Goal: Find specific page/section: Find specific page/section

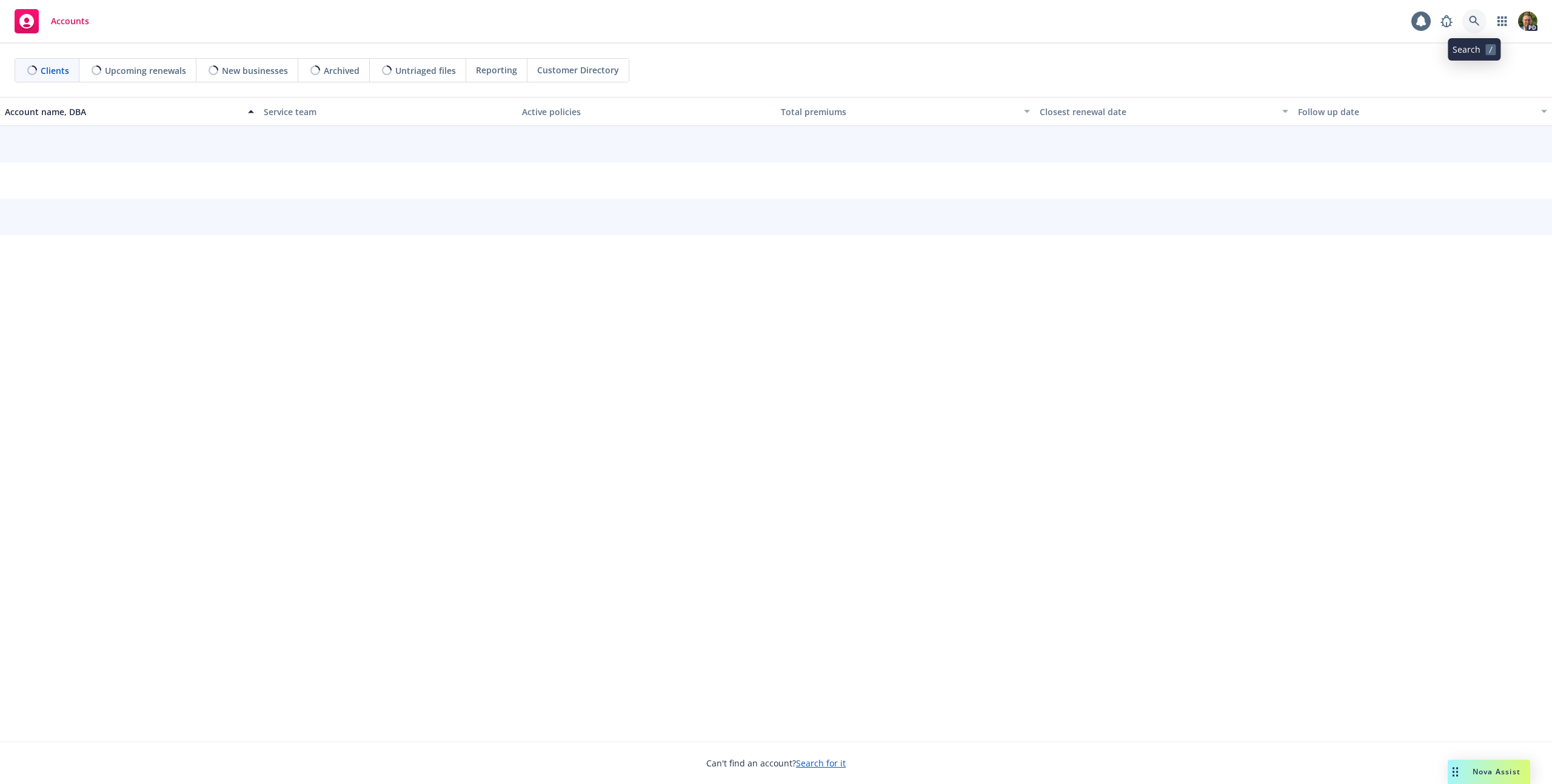
click at [1472, 20] on icon at bounding box center [1474, 21] width 11 height 11
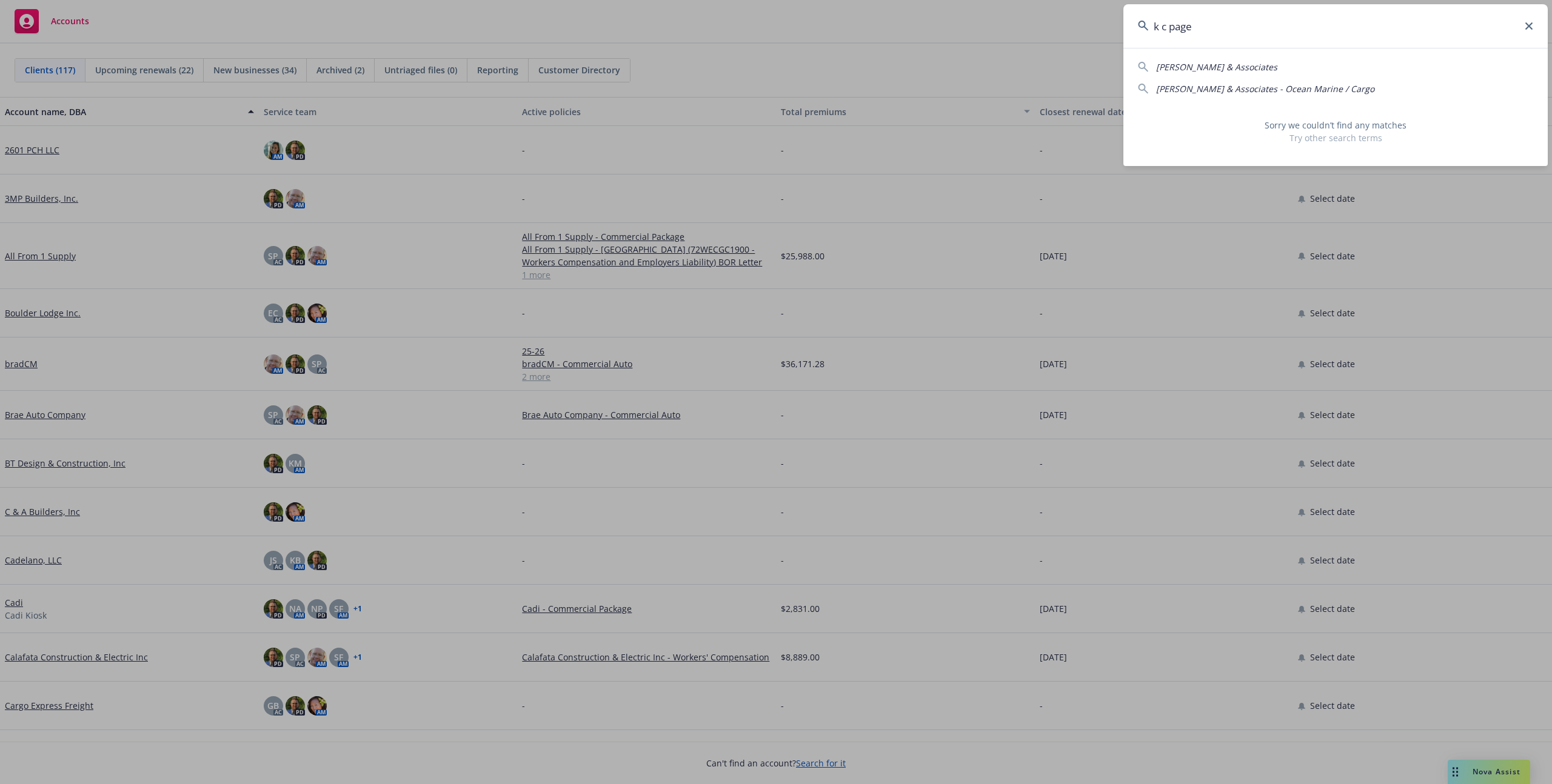
type input "k c page"
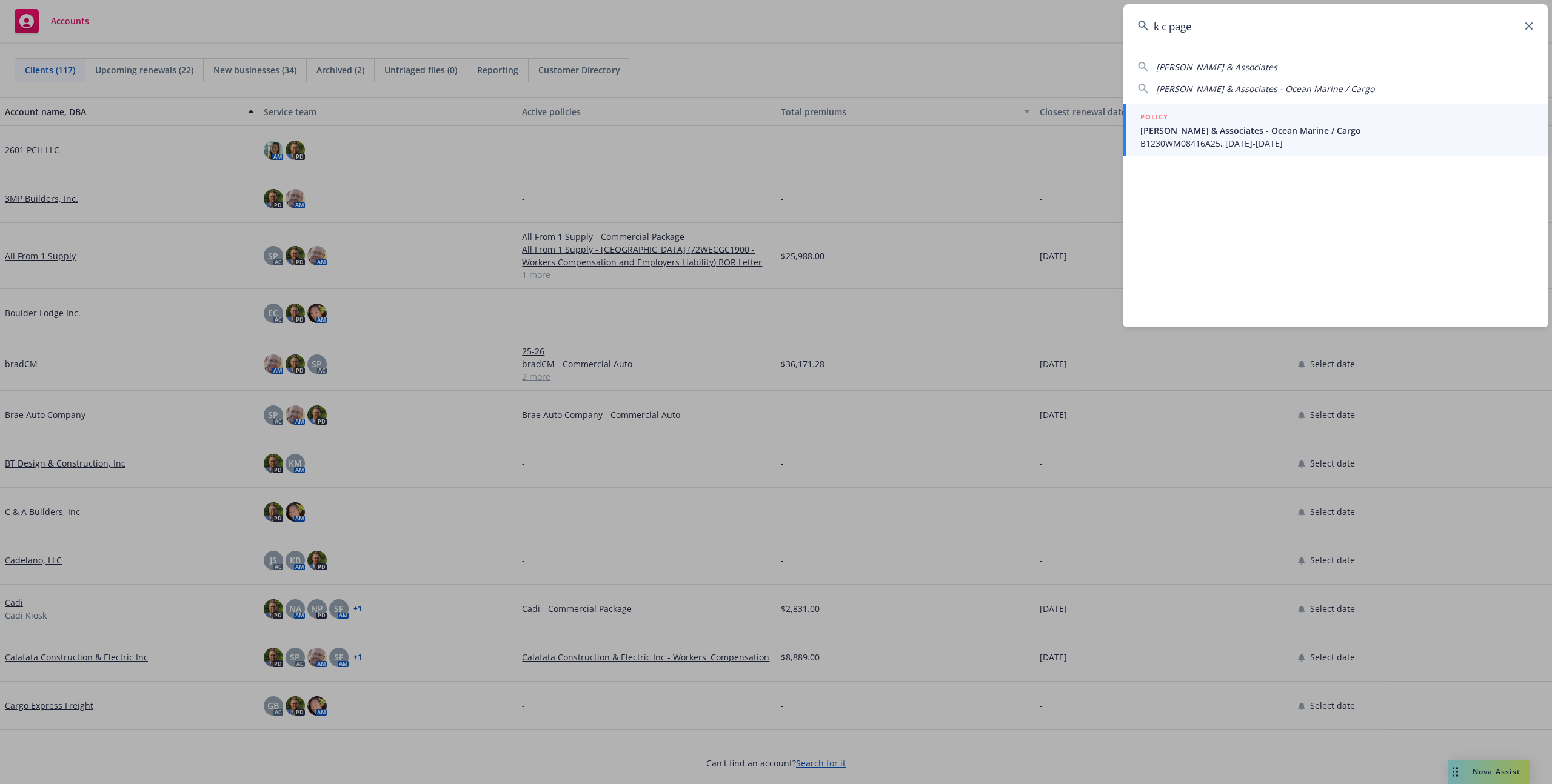
click at [1282, 120] on div "POLICY" at bounding box center [1337, 118] width 393 height 13
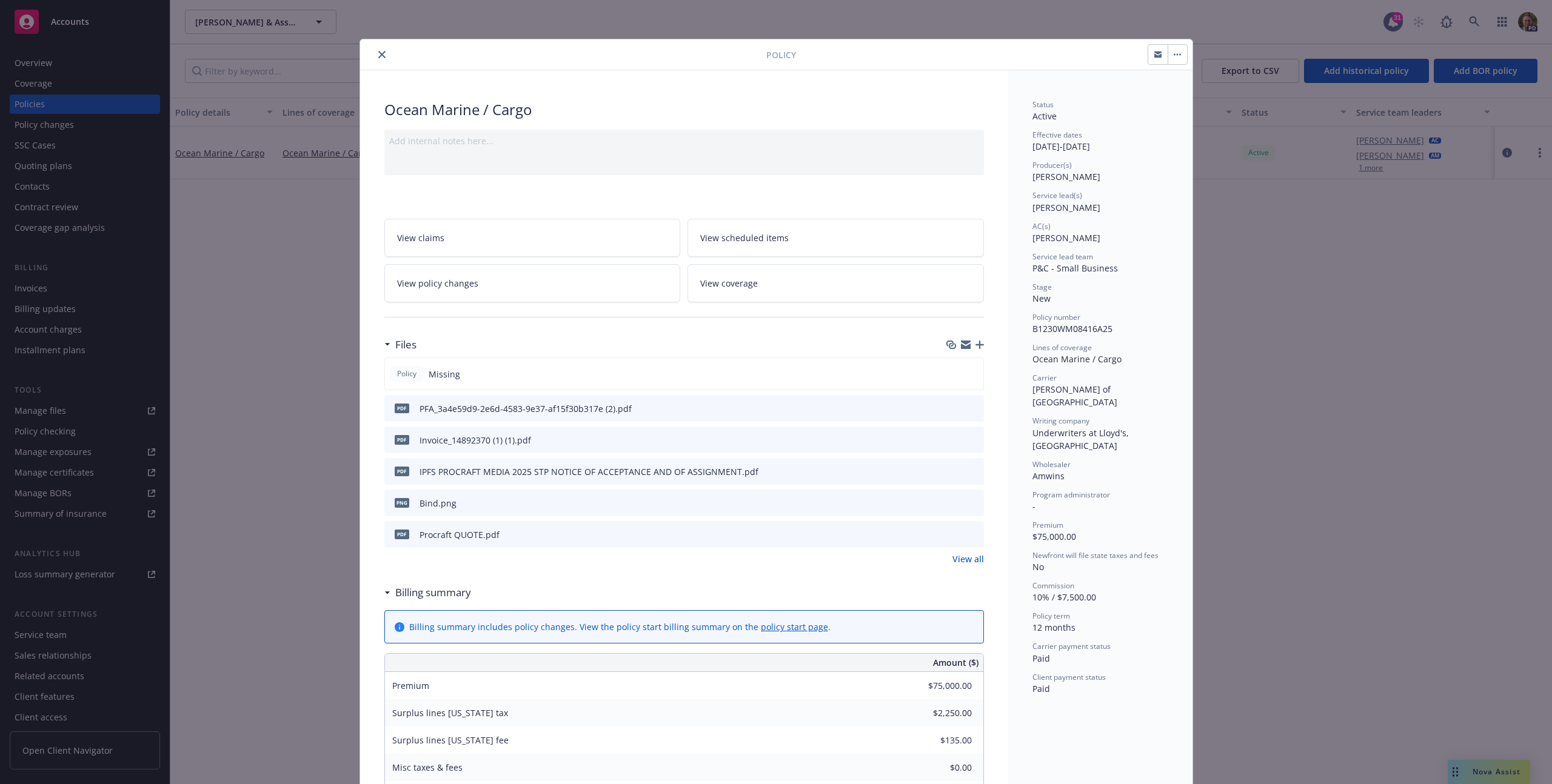
click at [378, 52] on icon "close" at bounding box center [382, 55] width 7 height 7
